Goal: Task Accomplishment & Management: Use online tool/utility

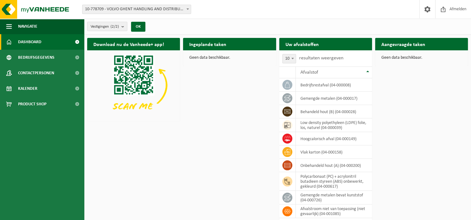
click at [41, 44] on link "Dashboard" at bounding box center [42, 42] width 84 height 16
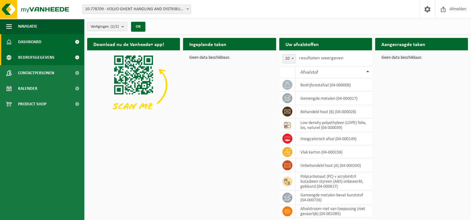
click at [25, 62] on span "Bedrijfsgegevens" at bounding box center [36, 58] width 36 height 16
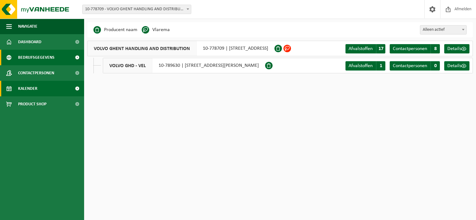
click at [29, 90] on span "Kalender" at bounding box center [27, 89] width 19 height 16
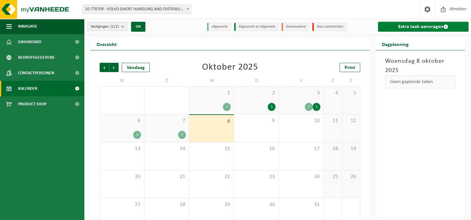
click at [421, 26] on link "Extra taak aanvragen" at bounding box center [423, 27] width 91 height 10
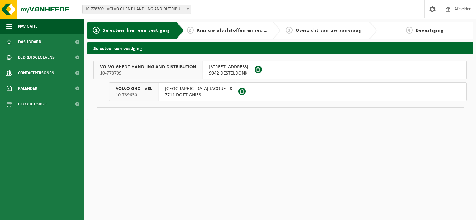
click at [233, 72] on span "9042 DESTELDONK" at bounding box center [228, 73] width 39 height 6
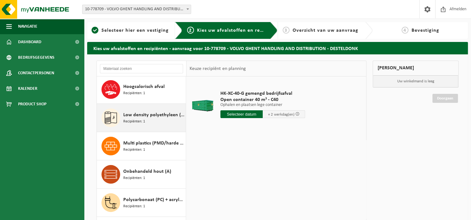
scroll to position [218, 0]
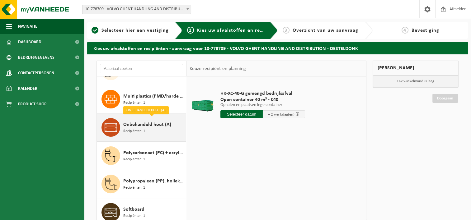
click at [142, 126] on span "Onbehandeld hout (A)" at bounding box center [147, 124] width 48 height 7
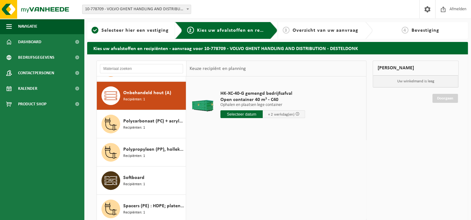
scroll to position [254, 0]
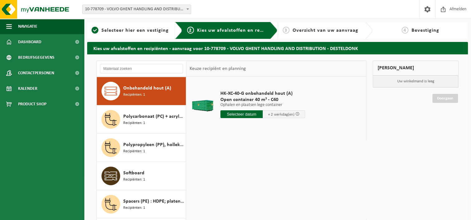
click at [231, 115] on input "text" at bounding box center [241, 115] width 42 height 8
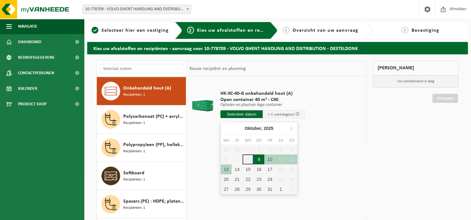
click at [260, 160] on div "9" at bounding box center [258, 160] width 11 height 10
type input "Van 2025-10-09"
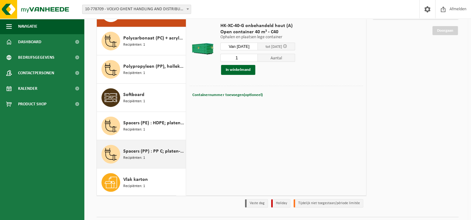
scroll to position [83, 0]
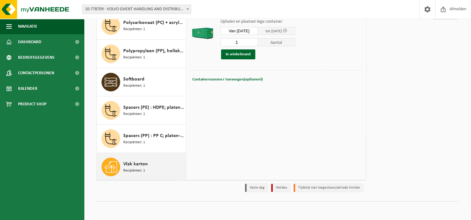
click at [134, 162] on span "Vlak karton" at bounding box center [135, 164] width 25 height 7
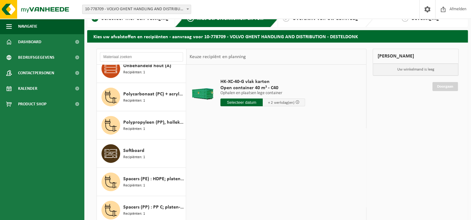
scroll to position [0, 0]
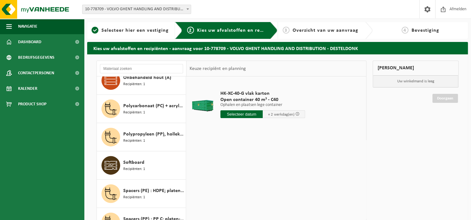
click at [249, 113] on input "text" at bounding box center [241, 115] width 42 height 8
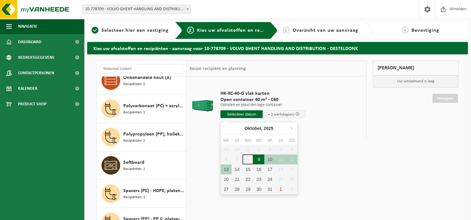
click at [258, 162] on div "9" at bounding box center [258, 160] width 11 height 10
type input "Van 2025-10-09"
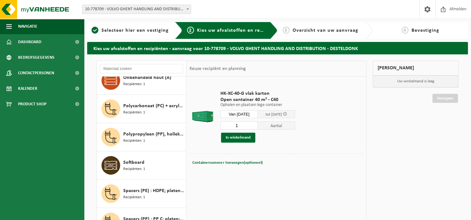
click at [333, 177] on td at bounding box center [276, 176] width 173 height 3
click at [235, 137] on button "In winkelmand" at bounding box center [238, 138] width 34 height 10
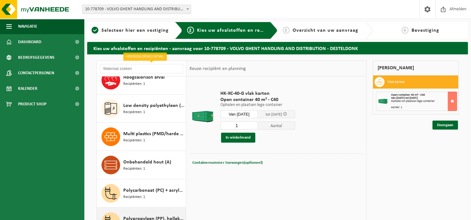
scroll to position [187, 0]
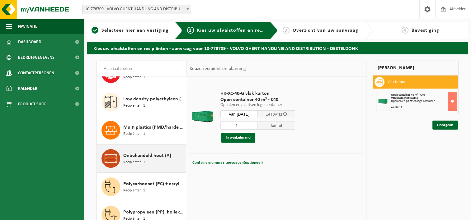
click at [148, 156] on span "Onbehandeld hout (A)" at bounding box center [147, 155] width 48 height 7
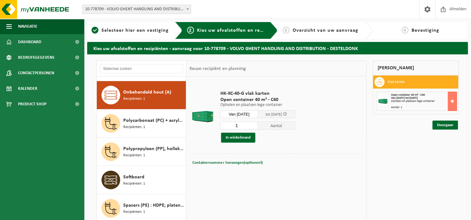
scroll to position [254, 0]
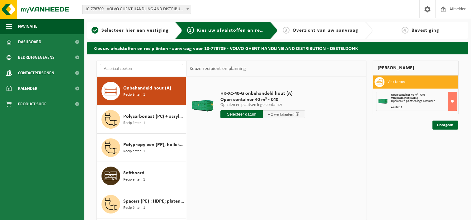
click at [254, 117] on input "text" at bounding box center [241, 115] width 42 height 8
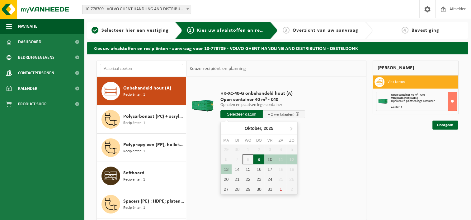
click at [256, 162] on div "9" at bounding box center [258, 160] width 11 height 10
type input "Van 2025-10-09"
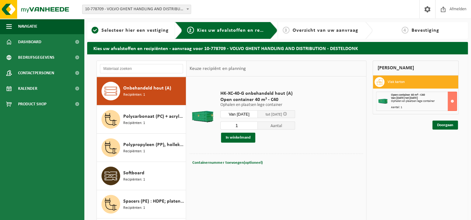
click at [252, 183] on div "HK-XC-40-G onbehandeld hout (A) Open container 40 m³ - C40 Ophalen en plaatsen …" at bounding box center [276, 170] width 180 height 187
click at [242, 138] on button "In winkelmand" at bounding box center [238, 138] width 34 height 10
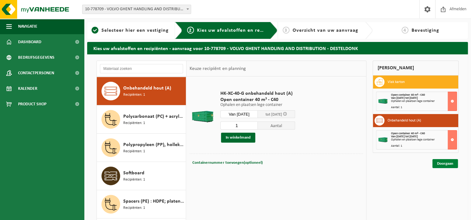
click at [446, 165] on link "Doorgaan" at bounding box center [445, 163] width 26 height 9
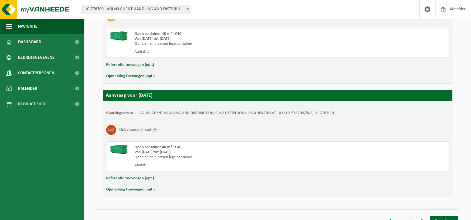
scroll to position [159, 0]
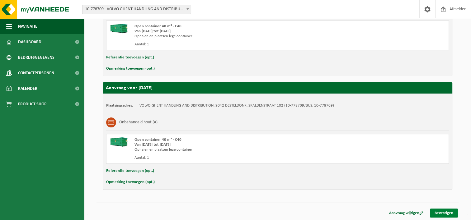
click at [436, 213] on link "Bevestigen" at bounding box center [444, 213] width 28 height 9
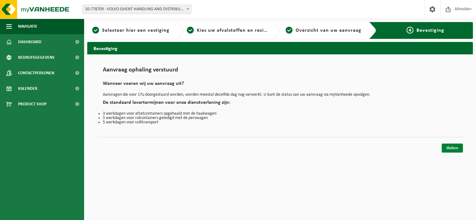
click at [454, 148] on link "Sluiten" at bounding box center [451, 148] width 21 height 9
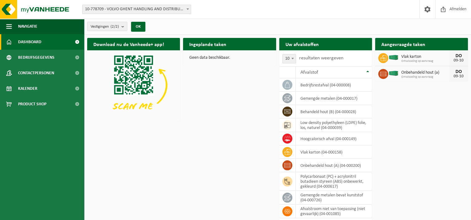
click at [419, 117] on div "Download nu de Vanheede+ app! Verberg Ingeplande taken Bekijk uw kalender Geen …" at bounding box center [278, 128] width 384 height 187
click at [414, 156] on div "Download nu de Vanheede+ app! Verberg Ingeplande taken Bekijk uw kalender Geen …" at bounding box center [278, 128] width 384 height 187
